Goal: Task Accomplishment & Management: Use online tool/utility

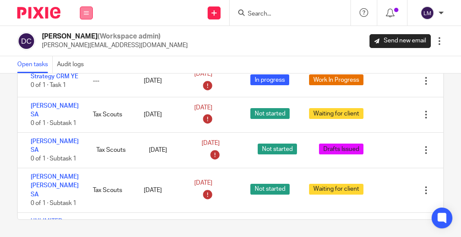
click at [86, 14] on icon at bounding box center [86, 12] width 5 height 5
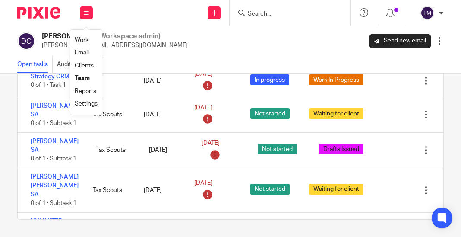
click at [85, 78] on link "Team" at bounding box center [82, 78] width 15 height 6
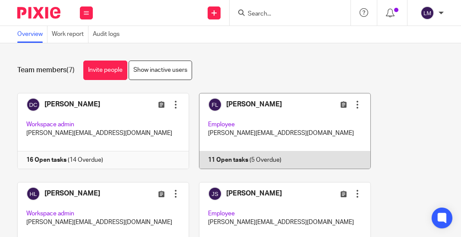
click at [256, 118] on link at bounding box center [280, 131] width 182 height 76
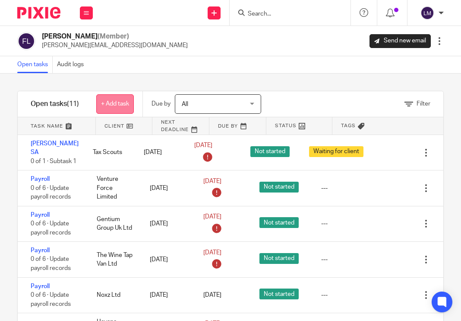
click at [121, 100] on link "+ Add task" at bounding box center [115, 103] width 38 height 19
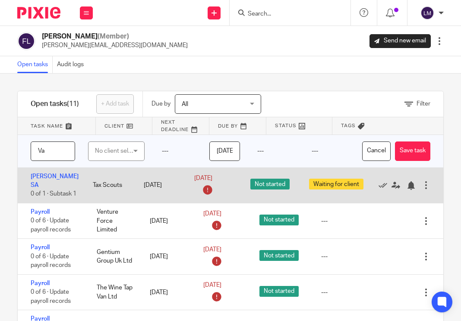
type input "V"
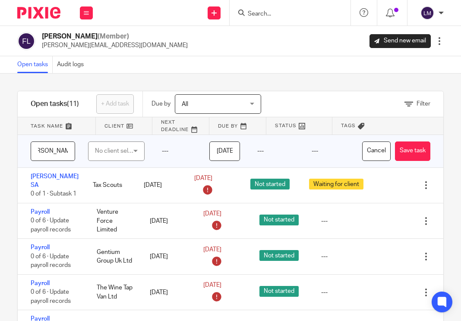
type input "Caine Cavill SA"
click at [96, 148] on div "No client selected" at bounding box center [114, 151] width 39 height 18
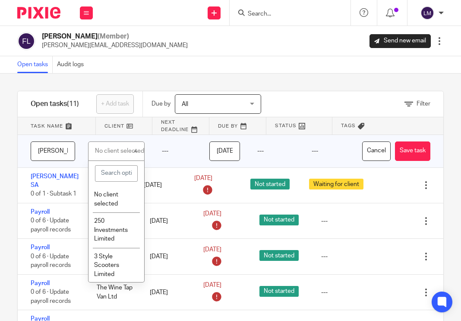
type input "R"
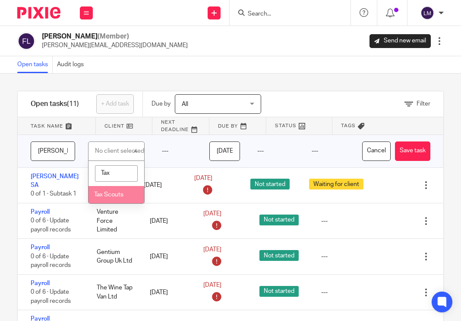
type input "Tax"
click at [101, 194] on span "Tax Scouts" at bounding box center [108, 194] width 29 height 6
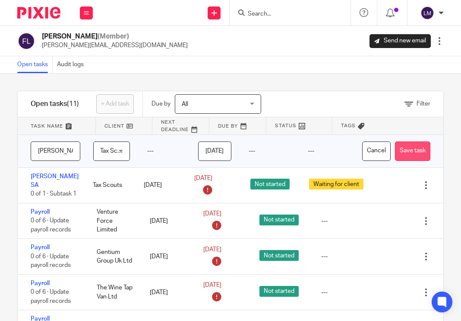
click at [419, 150] on button "Save task" at bounding box center [412, 150] width 35 height 19
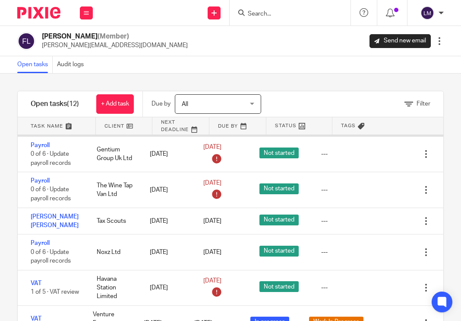
scroll to position [71, 0]
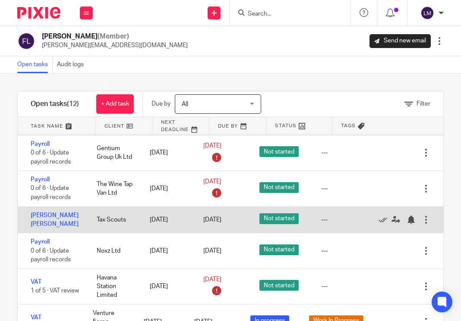
click at [424, 215] on div at bounding box center [426, 219] width 9 height 9
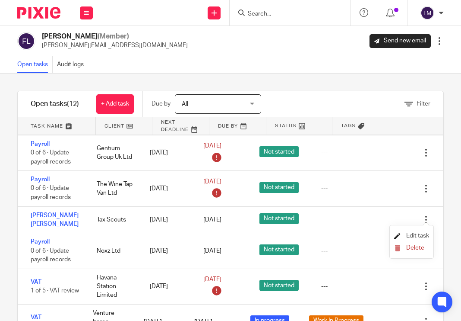
click at [419, 233] on span "Edit task" at bounding box center [418, 235] width 23 height 6
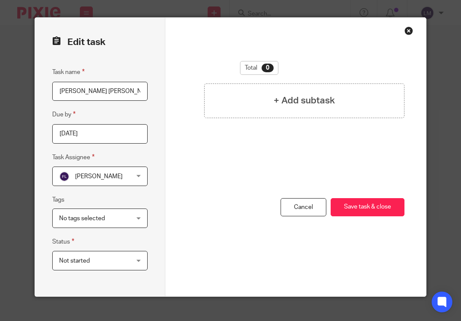
click at [140, 215] on div "No tags selected" at bounding box center [99, 217] width 95 height 19
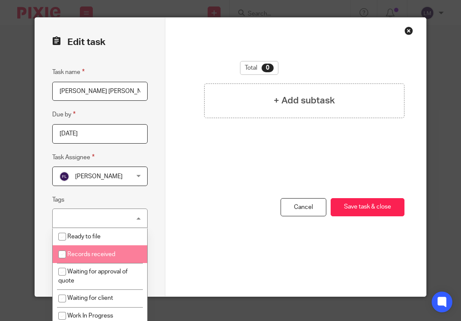
scroll to position [66, 0]
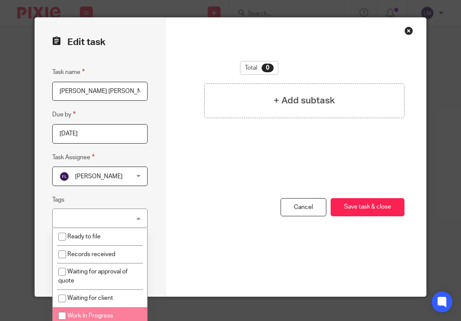
click at [63, 315] on input "checkbox" at bounding box center [62, 315] width 16 height 16
checkbox input "true"
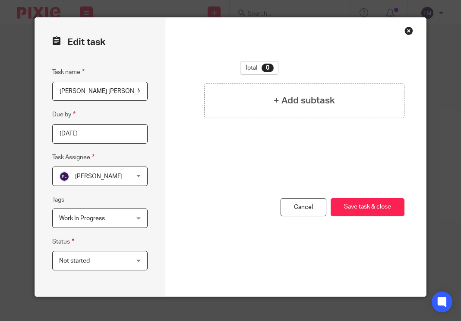
click at [156, 244] on div "Edit task Task name Caine Cavill SA Due by 2025-08-26 Task Assignee Franklin La…" at bounding box center [100, 157] width 130 height 278
click at [140, 259] on div "Not started Not started" at bounding box center [99, 260] width 95 height 19
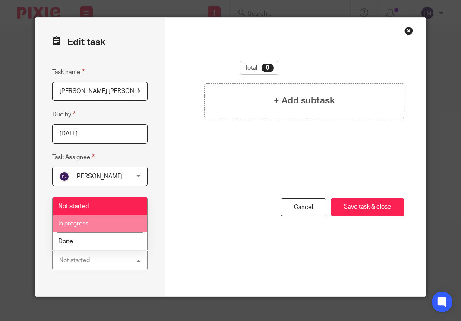
click at [93, 225] on li "In progress" at bounding box center [100, 224] width 95 height 18
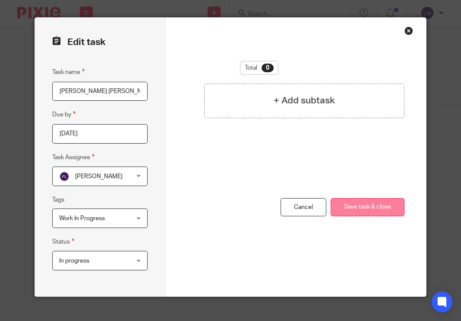
click at [353, 207] on button "Save task & close" at bounding box center [368, 207] width 74 height 19
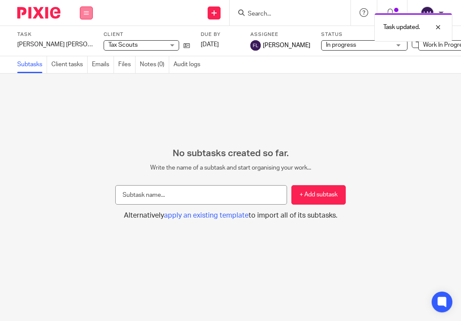
click at [85, 10] on icon at bounding box center [86, 12] width 5 height 5
click at [84, 75] on link "Team" at bounding box center [82, 78] width 14 height 6
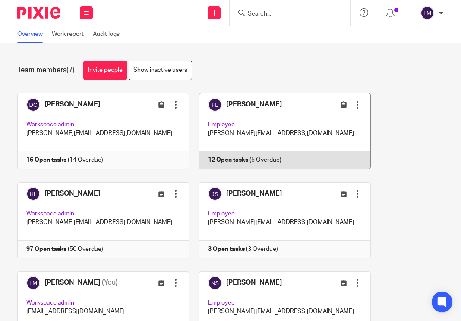
click at [282, 126] on link at bounding box center [280, 131] width 182 height 76
